Goal: Use online tool/utility: Utilize a website feature to perform a specific function

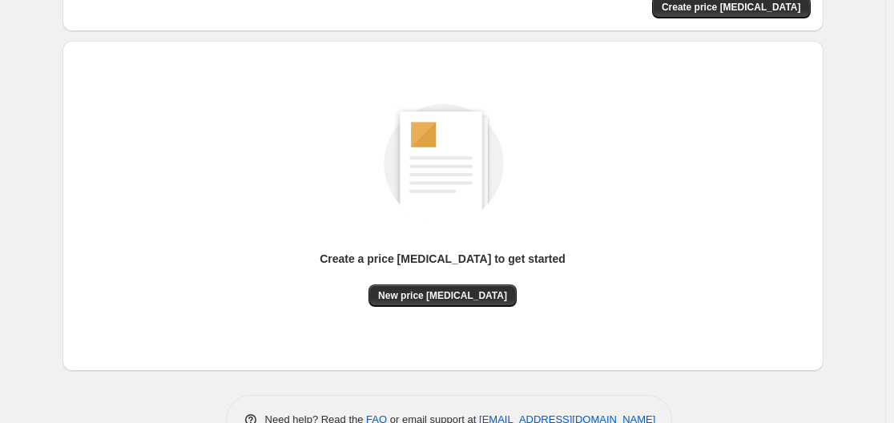
scroll to position [177, 0]
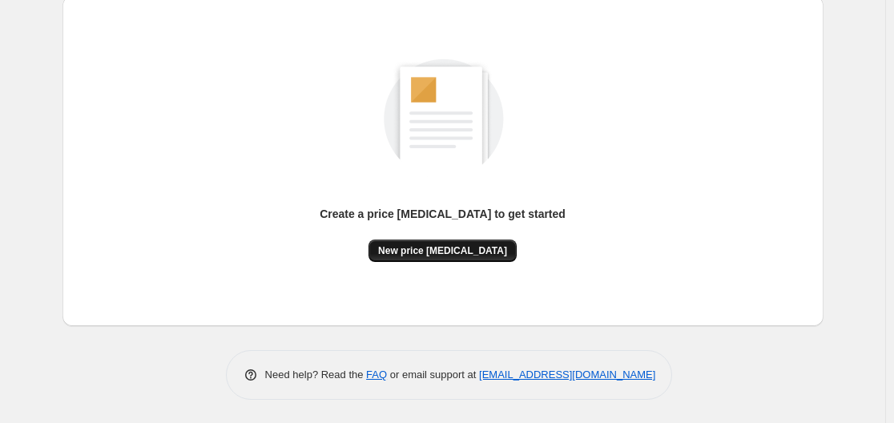
click at [481, 257] on button "New price [MEDICAL_DATA]" at bounding box center [442, 250] width 148 height 22
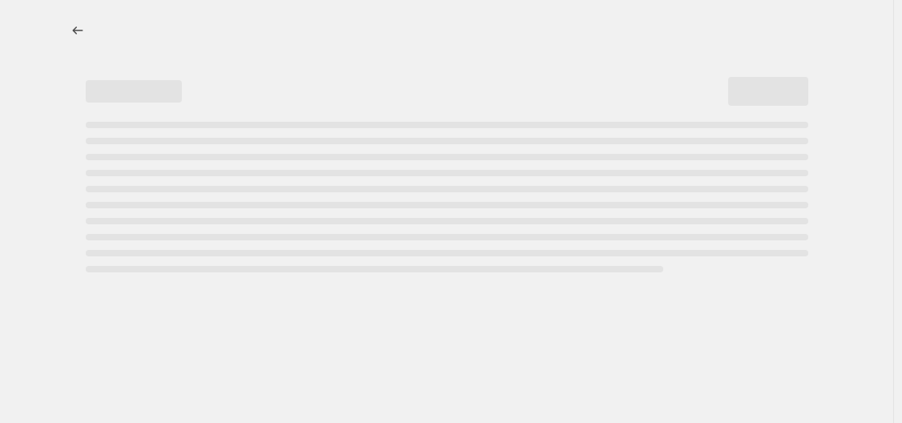
select select "percentage"
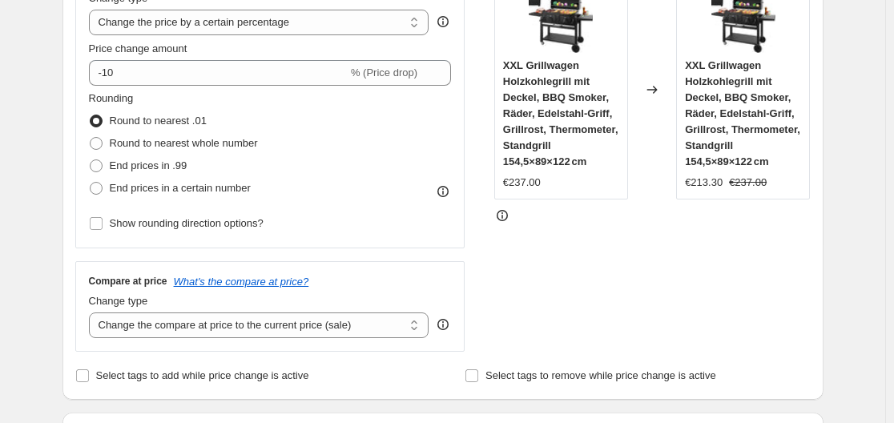
scroll to position [342, 0]
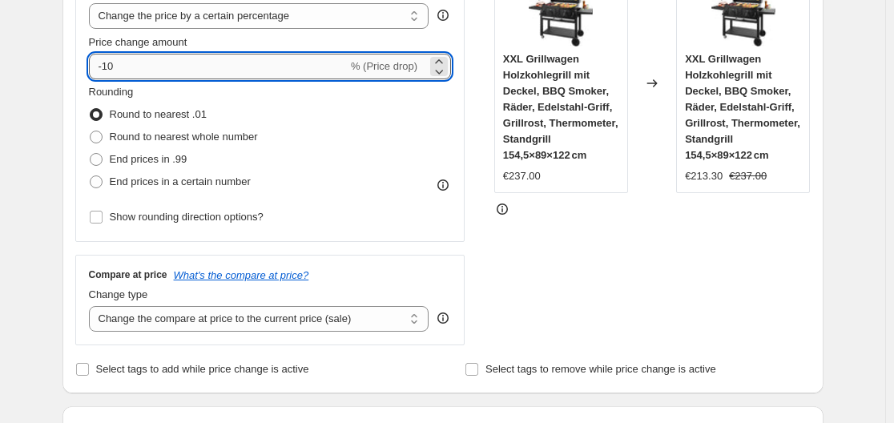
click at [252, 62] on input "-10" at bounding box center [218, 67] width 259 height 26
type input "-1"
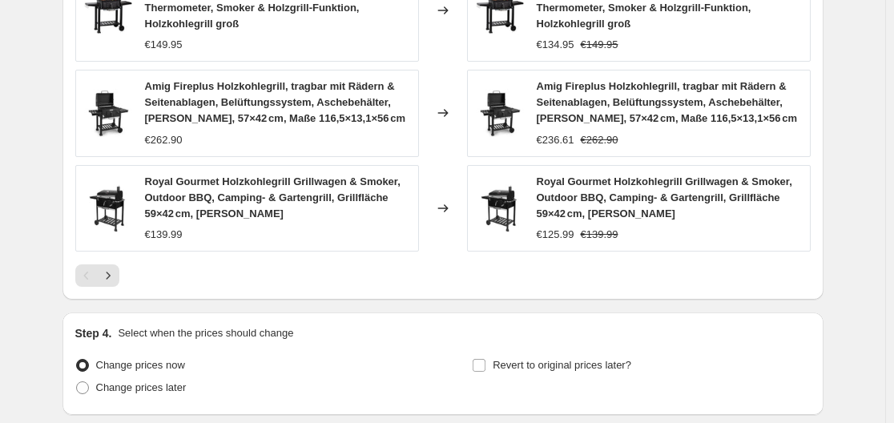
scroll to position [1285, 0]
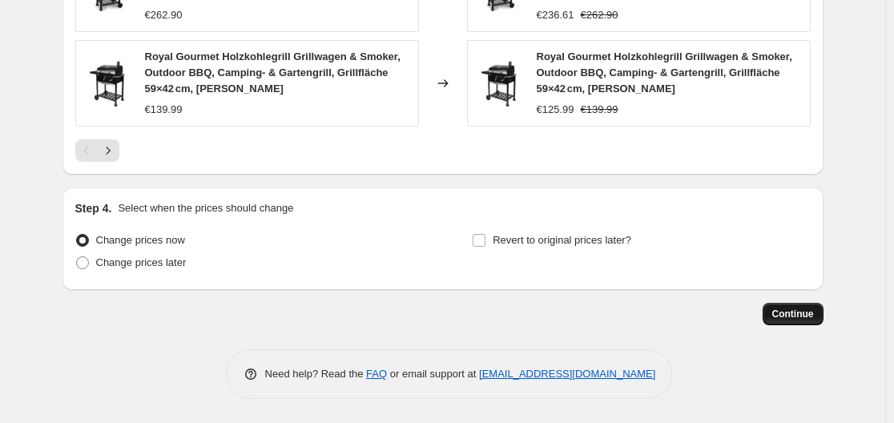
type input "-35"
click at [813, 312] on span "Continue" at bounding box center [793, 314] width 42 height 13
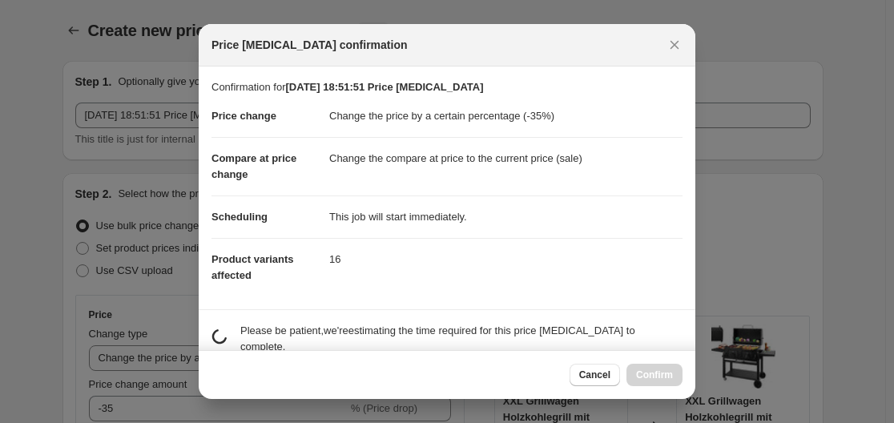
scroll to position [0, 0]
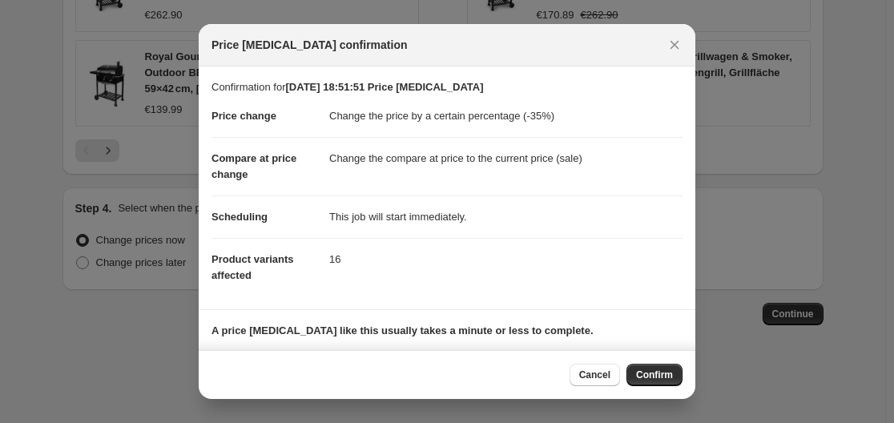
drag, startPoint x: 662, startPoint y: 379, endPoint x: 674, endPoint y: 376, distance: 13.0
click at [664, 378] on span "Confirm" at bounding box center [654, 374] width 37 height 13
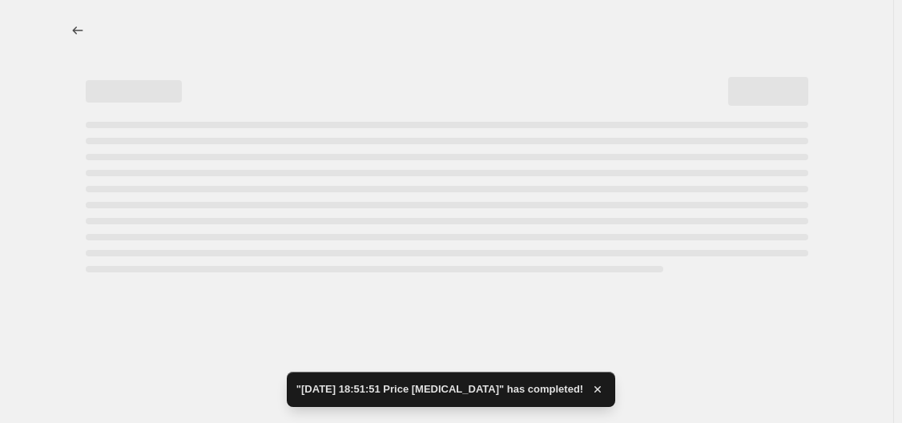
select select "percentage"
